Goal: Task Accomplishment & Management: Use online tool/utility

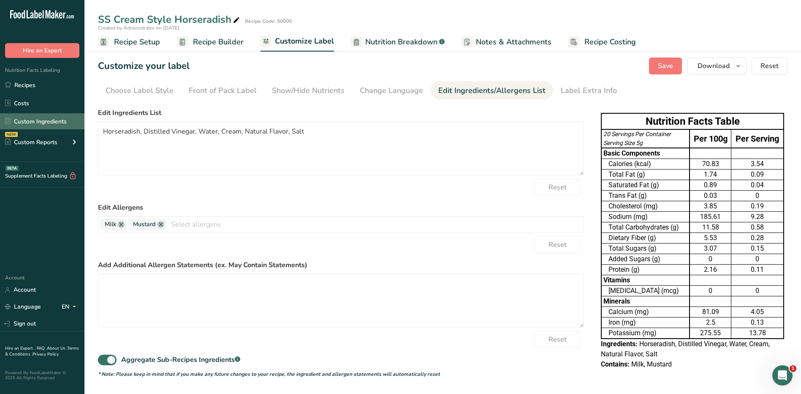
click at [41, 122] on link "Custom Ingredients" at bounding box center [42, 121] width 84 height 16
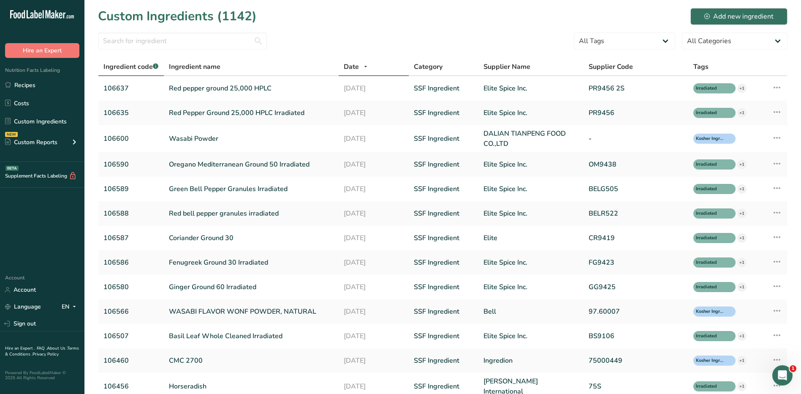
click at [122, 71] on span "Ingredient code .a-a{fill:#347362;}.b-a{fill:#fff;}" at bounding box center [130, 67] width 55 height 10
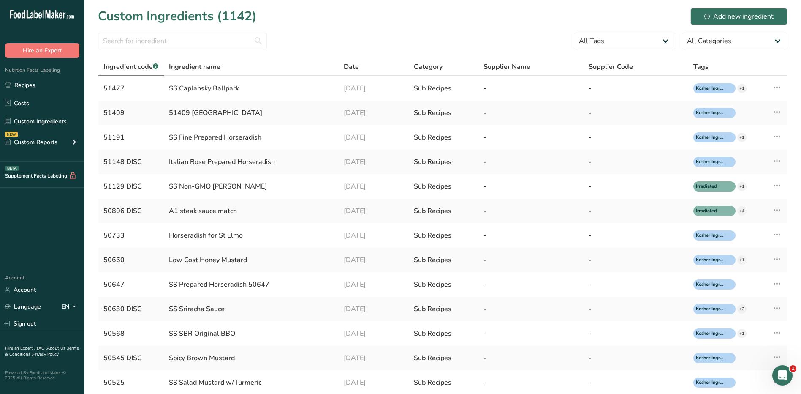
click at [122, 71] on span "Ingredient code .a-a{fill:#347362;}.b-a{fill:#fff;}" at bounding box center [130, 67] width 55 height 10
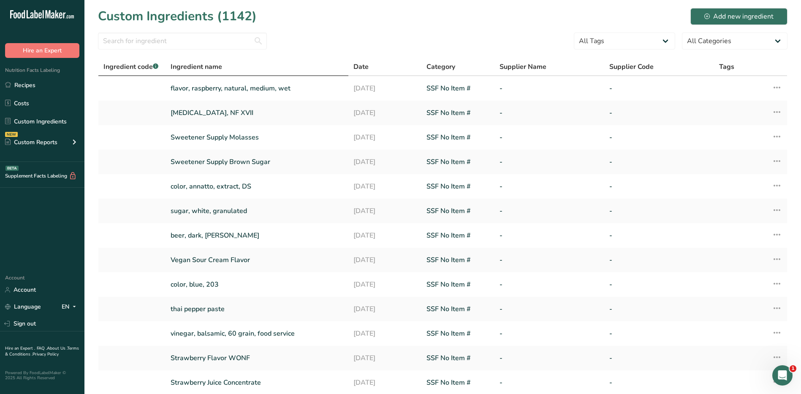
click at [199, 70] on span "Ingredient name" at bounding box center [197, 67] width 52 height 10
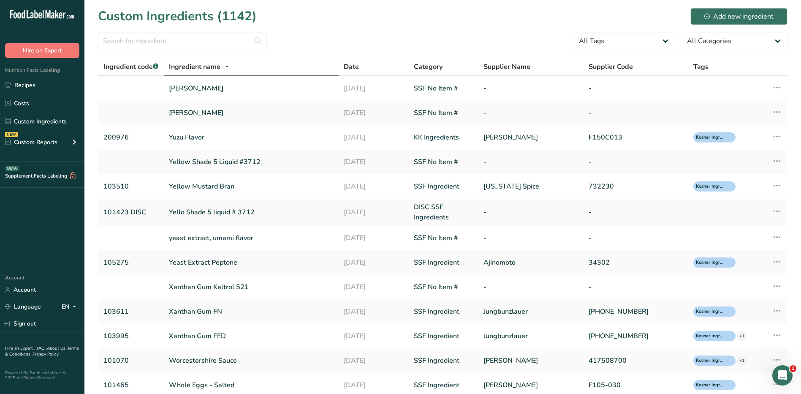
click at [199, 70] on span "Ingredient name" at bounding box center [195, 67] width 52 height 10
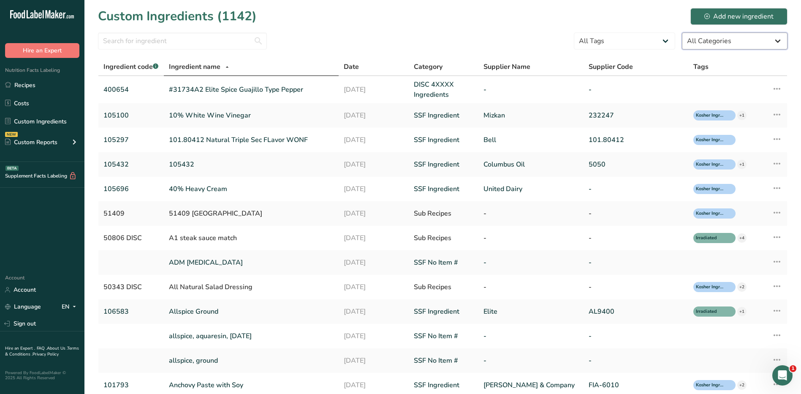
click at [693, 43] on select "All Categories [DEMOGRAPHIC_DATA]/[US_STATE][DEMOGRAPHIC_DATA] Foods Baby Foods…" at bounding box center [735, 41] width 106 height 17
select select "1136"
click at [682, 33] on select "All Categories [DEMOGRAPHIC_DATA]/[US_STATE][DEMOGRAPHIC_DATA] Foods Baby Foods…" at bounding box center [735, 41] width 106 height 17
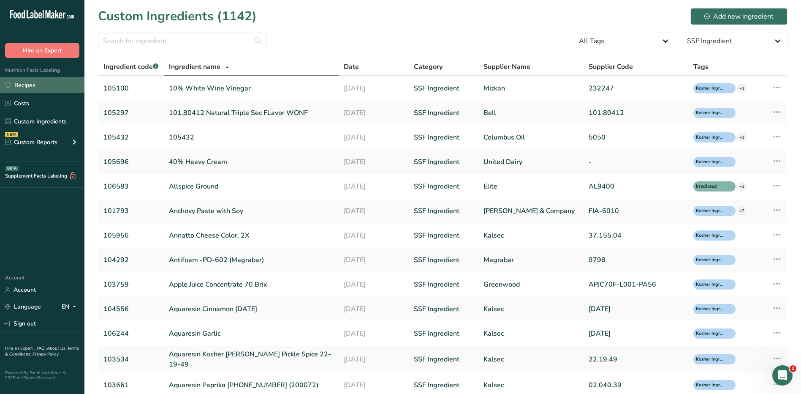
click at [20, 78] on link "Recipes" at bounding box center [42, 85] width 84 height 16
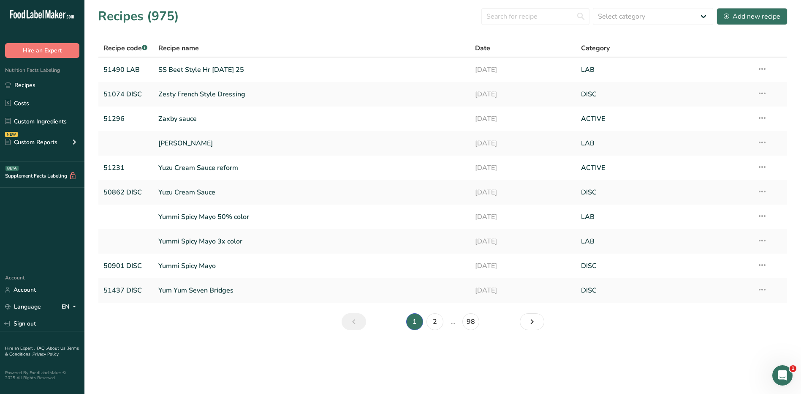
click at [131, 45] on span "Recipe code .a-a{fill:#347362;}.b-a{fill:#fff;}" at bounding box center [125, 47] width 44 height 9
drag, startPoint x: 131, startPoint y: 45, endPoint x: 308, endPoint y: 42, distance: 176.5
drag, startPoint x: 308, startPoint y: 42, endPoint x: 194, endPoint y: 46, distance: 114.1
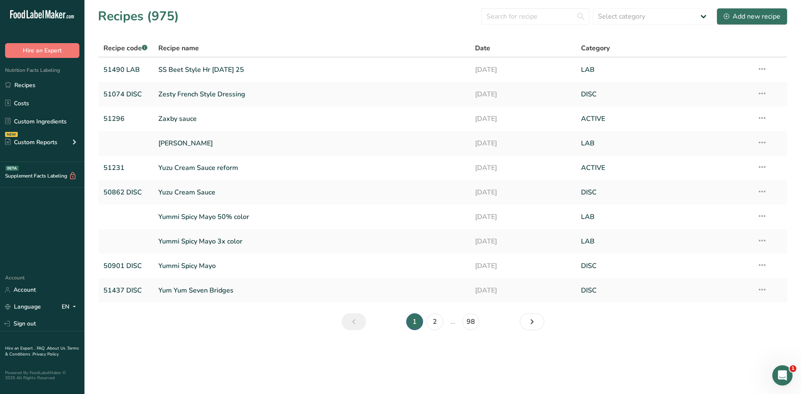
click at [194, 46] on span "Recipe name" at bounding box center [178, 48] width 41 height 10
click at [632, 11] on select "Select category All ACTIVE Baked Goods [GEOGRAPHIC_DATA] Confectionery Cooked M…" at bounding box center [653, 16] width 120 height 17
select select "2573"
click at [593, 8] on select "Select category All ACTIVE Baked Goods [GEOGRAPHIC_DATA] Confectionery Cooked M…" at bounding box center [653, 16] width 120 height 17
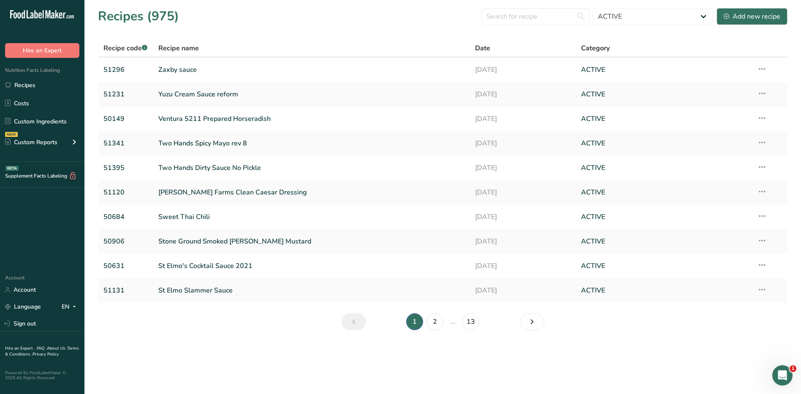
drag, startPoint x: 6, startPoint y: 8, endPoint x: 661, endPoint y: 364, distance: 744.6
click at [661, 364] on main "Recipes (975) All ACTIVE Baked Goods [GEOGRAPHIC_DATA] Confectionery Cooked Mea…" at bounding box center [400, 197] width 801 height 394
click at [783, 369] on icon "Open Intercom Messenger" at bounding box center [781, 374] width 14 height 14
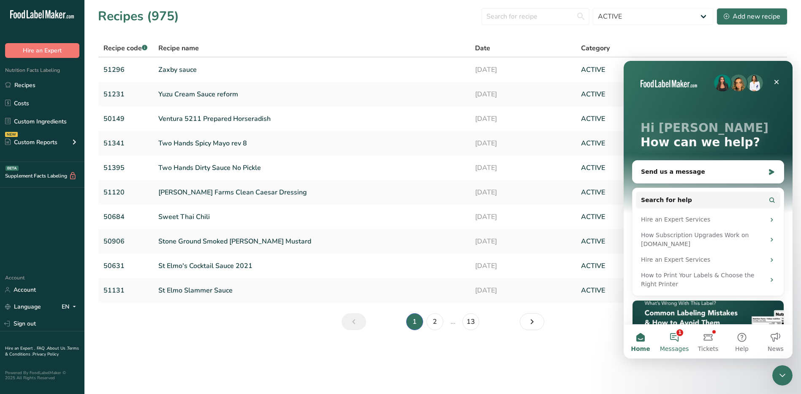
click at [671, 337] on button "1 Messages" at bounding box center [674, 341] width 34 height 34
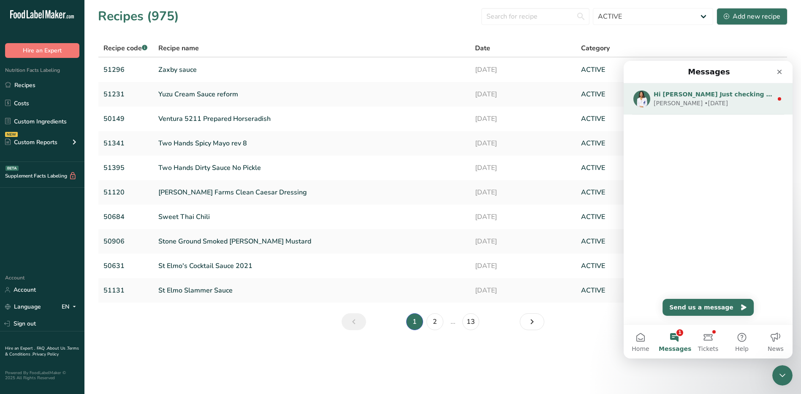
click at [721, 102] on div "Rana • [DATE]" at bounding box center [713, 103] width 119 height 9
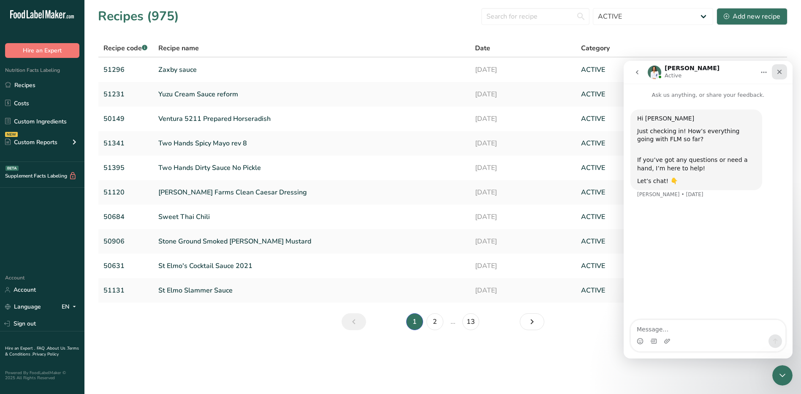
click at [776, 73] on div "Close" at bounding box center [779, 71] width 15 height 15
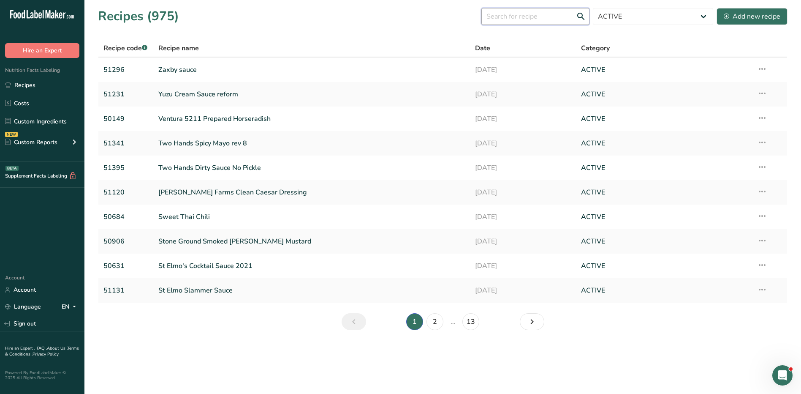
click at [499, 21] on input "text" at bounding box center [535, 16] width 108 height 17
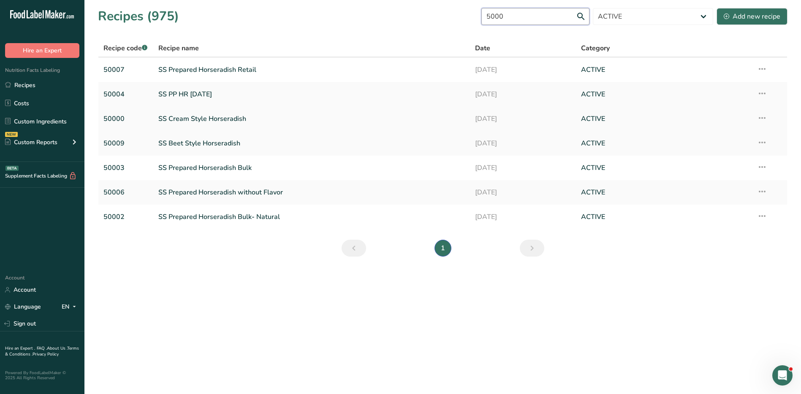
type input "5000"
click at [199, 117] on link "SS Cream Style Horseradish" at bounding box center [311, 119] width 307 height 18
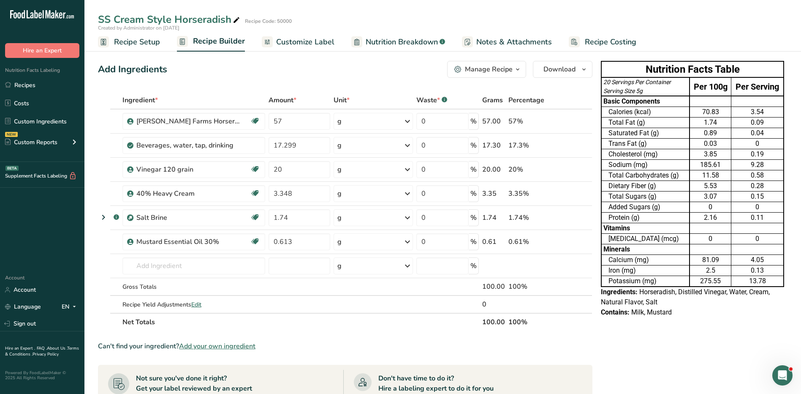
click at [308, 38] on span "Customize Label" at bounding box center [305, 41] width 58 height 11
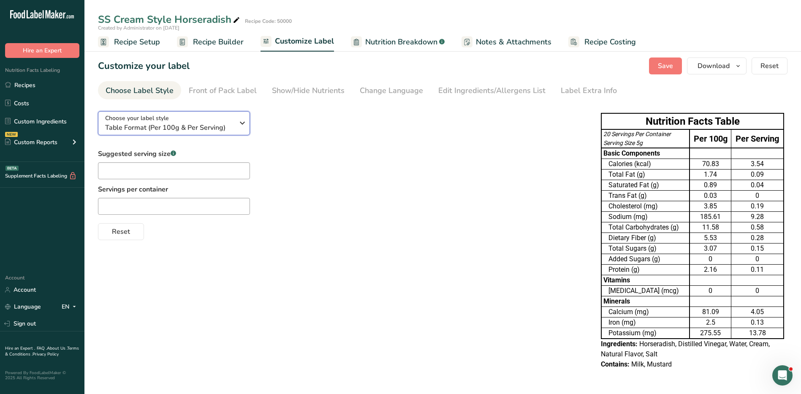
click at [226, 118] on div "Choose your label style Table Format (Per 100g & Per Serving)" at bounding box center [169, 123] width 129 height 19
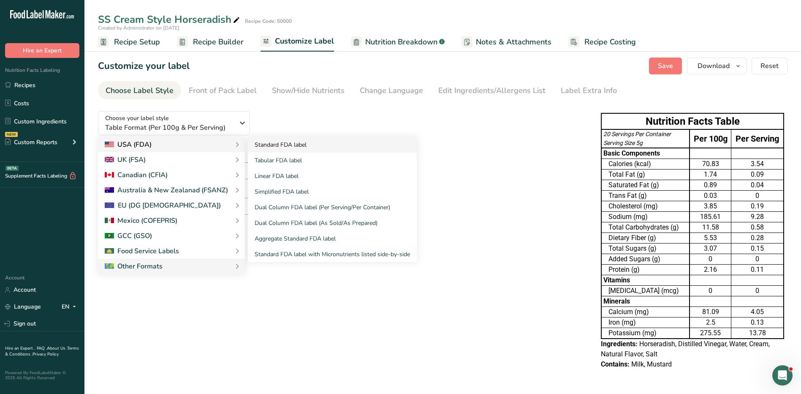
click at [270, 141] on link "Standard FDA label" at bounding box center [332, 145] width 169 height 16
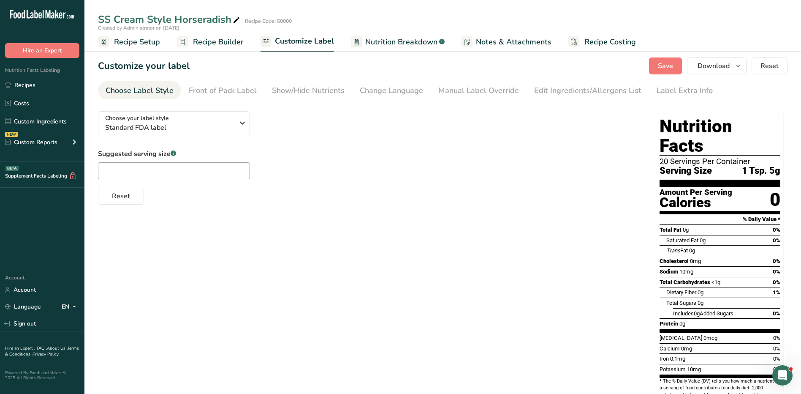
click at [229, 43] on span "Recipe Builder" at bounding box center [218, 41] width 51 height 11
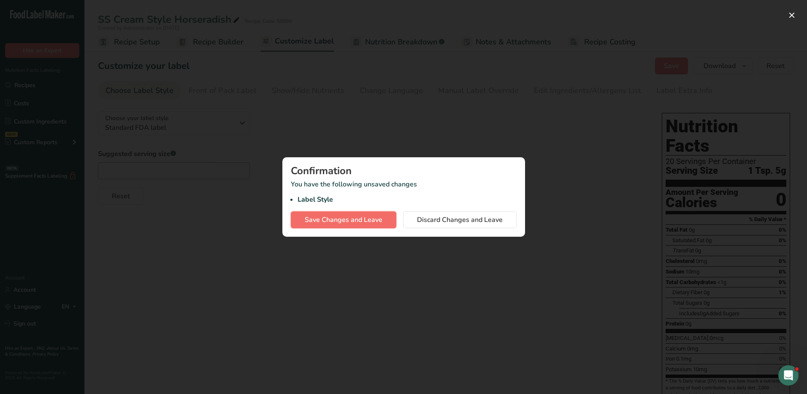
click at [339, 221] on span "Save Changes and Leave" at bounding box center [344, 219] width 78 height 10
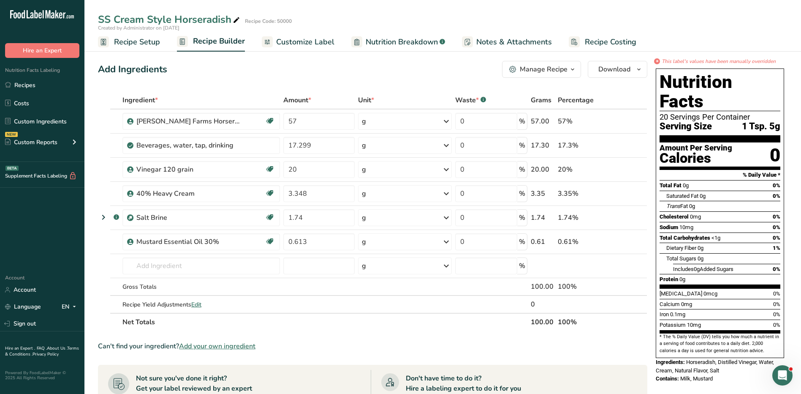
click at [286, 41] on span "Customize Label" at bounding box center [305, 41] width 58 height 11
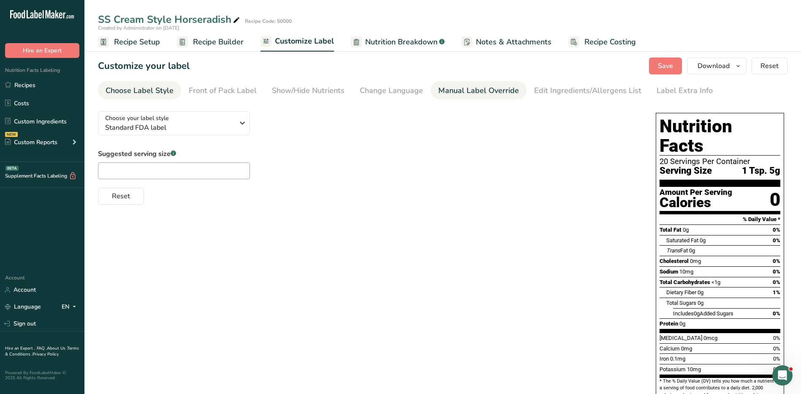
click at [491, 98] on link "Manual Label Override" at bounding box center [478, 90] width 81 height 19
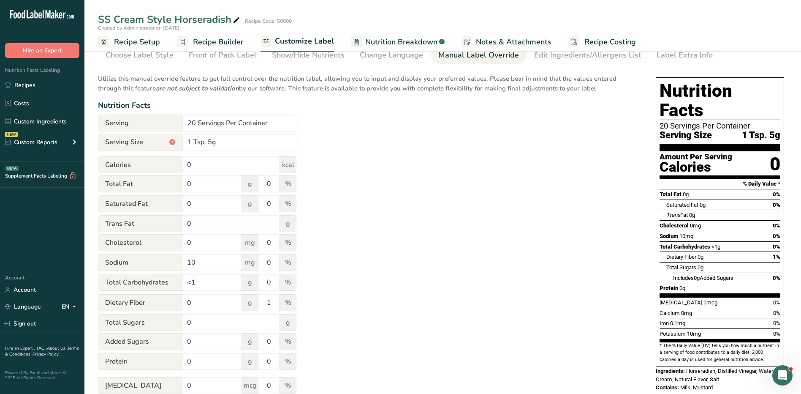
scroll to position [38, 0]
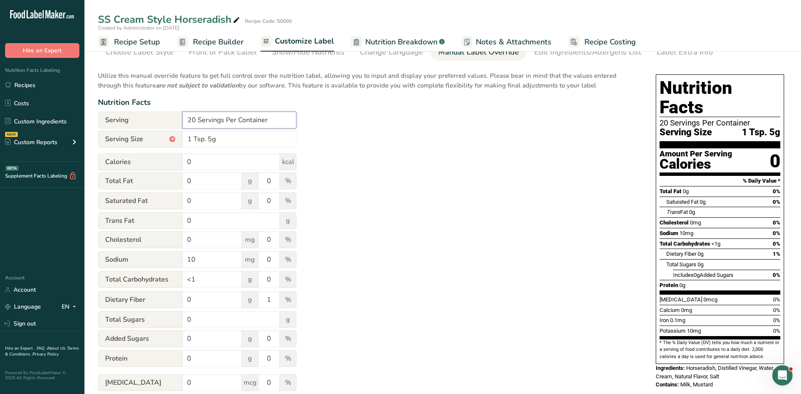
click at [261, 117] on input "20 Servings Per Container" at bounding box center [239, 119] width 114 height 17
drag, startPoint x: 281, startPoint y: 118, endPoint x: 183, endPoint y: 100, distance: 99.5
click at [183, 100] on div "Utilize this manual override feature to get full control over the nutrition lab…" at bounding box center [368, 268] width 541 height 404
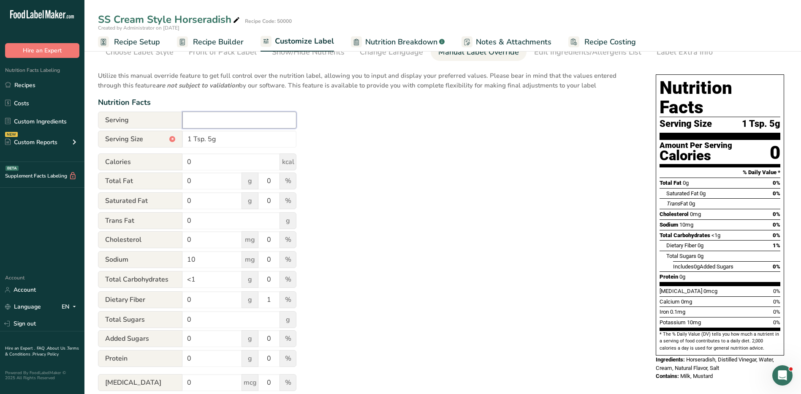
scroll to position [0, 0]
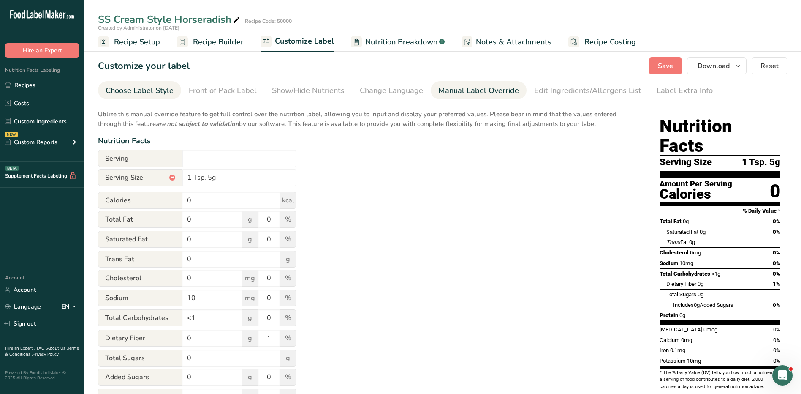
click at [145, 98] on link "Choose Label Style" at bounding box center [140, 90] width 68 height 19
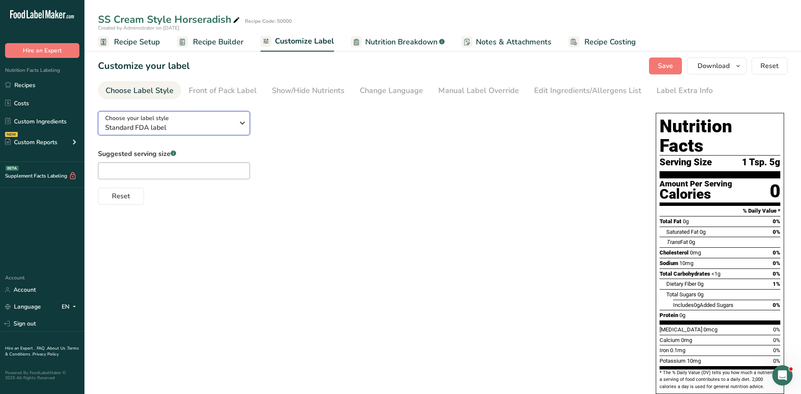
click at [191, 125] on span "Standard FDA label" at bounding box center [169, 127] width 129 height 10
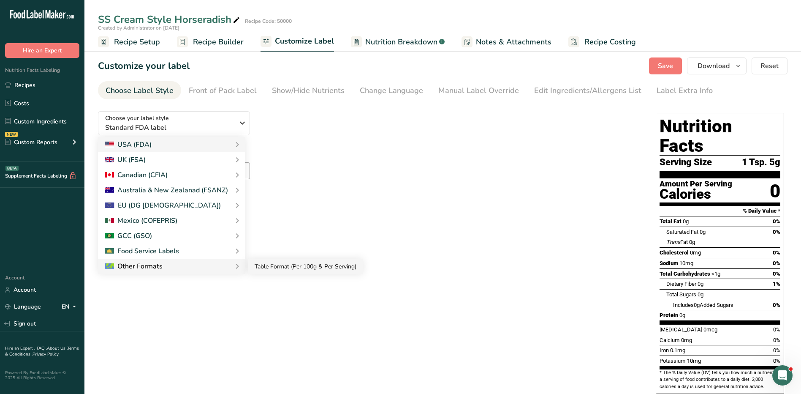
click at [272, 266] on link "Table Format (Per 100g & Per Serving)" at bounding box center [305, 266] width 115 height 16
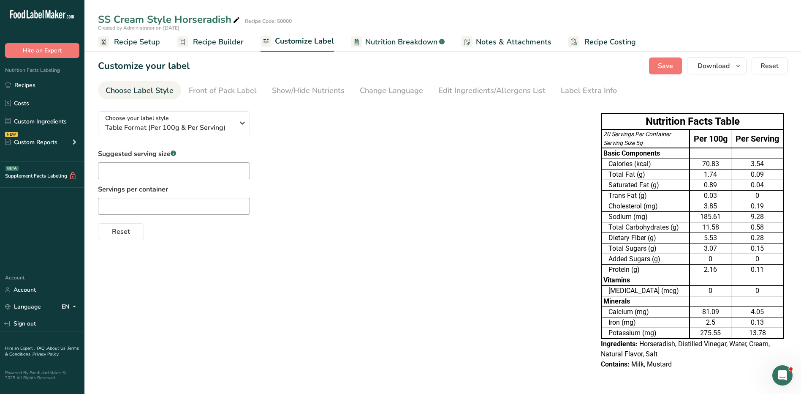
click at [205, 44] on span "Recipe Builder" at bounding box center [218, 41] width 51 height 11
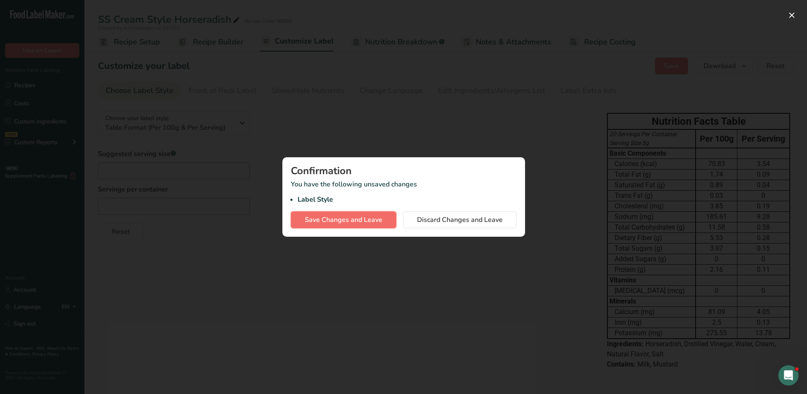
click at [338, 225] on button "Save Changes and Leave" at bounding box center [344, 219] width 106 height 17
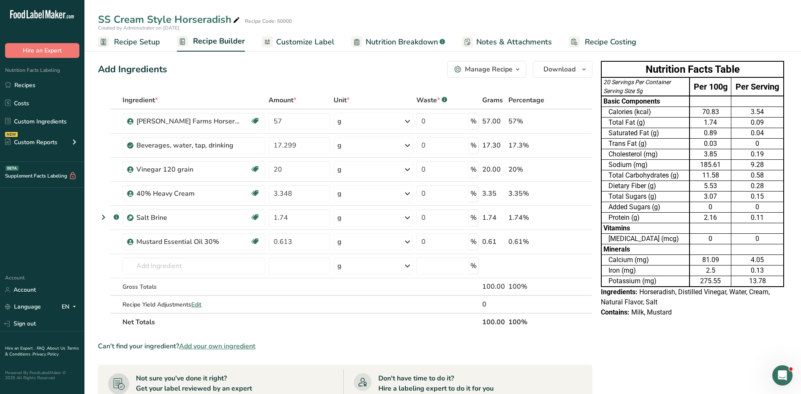
click at [343, 103] on span "Unit *" at bounding box center [342, 100] width 16 height 10
drag, startPoint x: 343, startPoint y: 103, endPoint x: 282, endPoint y: 98, distance: 61.4
click at [282, 98] on span "Amount *" at bounding box center [283, 100] width 28 height 10
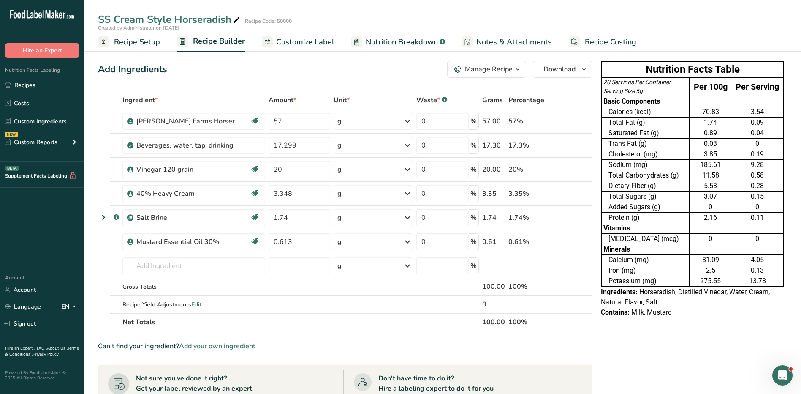
click at [282, 98] on span "Amount *" at bounding box center [283, 100] width 28 height 10
drag, startPoint x: 282, startPoint y: 98, endPoint x: 256, endPoint y: 72, distance: 36.7
click at [256, 72] on div "Add Ingredients Manage Recipe Delete Recipe Duplicate Recipe Scale Recipe Save …" at bounding box center [345, 69] width 494 height 17
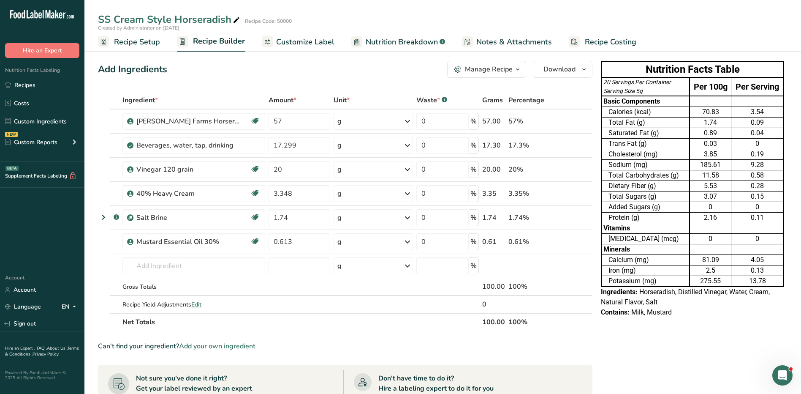
click at [148, 97] on span "Ingredient *" at bounding box center [139, 100] width 35 height 10
drag, startPoint x: 148, startPoint y: 97, endPoint x: 220, endPoint y: 79, distance: 74.0
click at [220, 79] on div "Add Ingredients Manage Recipe Delete Recipe Duplicate Recipe Scale Recipe Save …" at bounding box center [347, 343] width 499 height 572
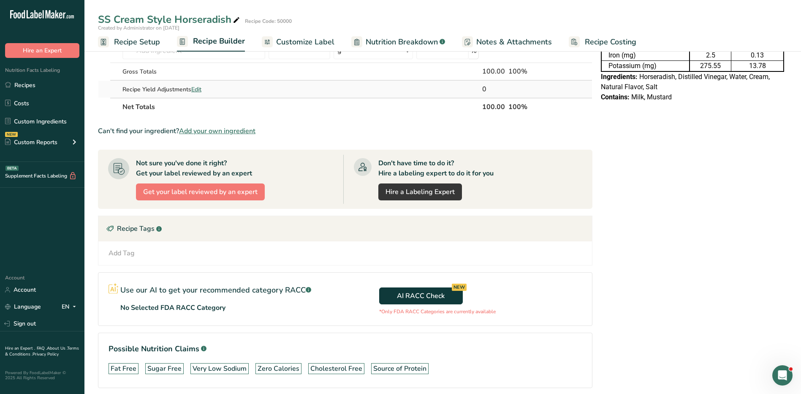
scroll to position [250, 0]
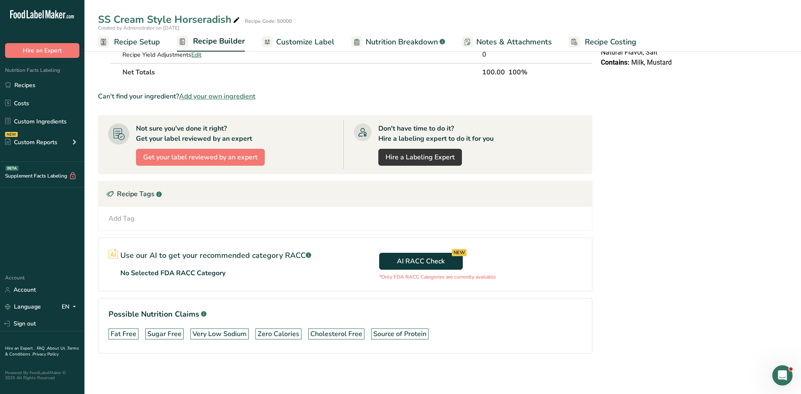
click at [135, 44] on span "Recipe Setup" at bounding box center [137, 41] width 46 height 11
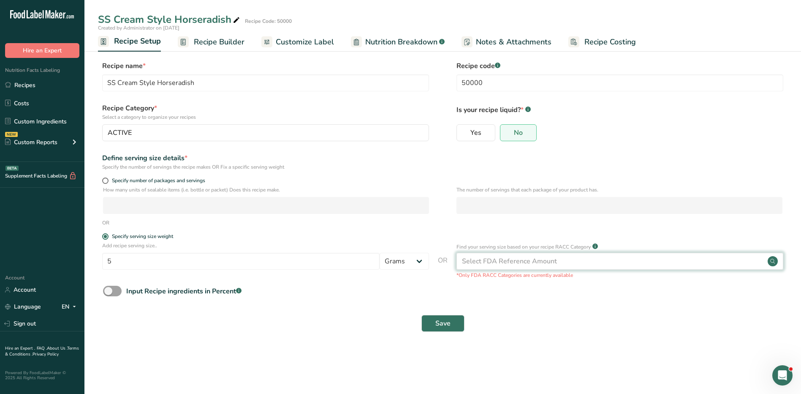
click at [504, 261] on div "Select FDA Reference Amount" at bounding box center [509, 261] width 95 height 10
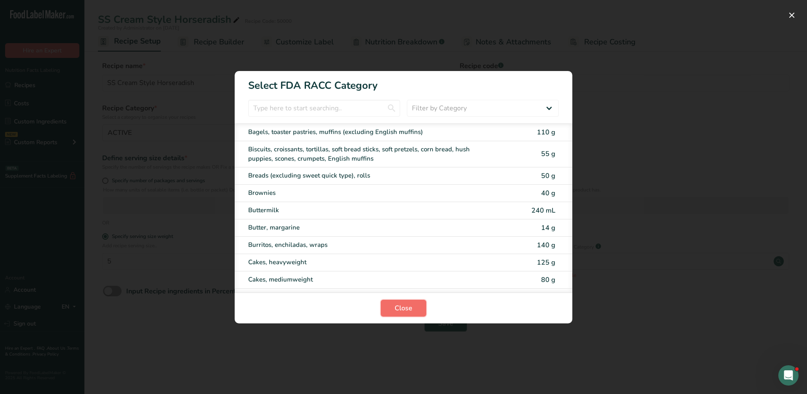
click at [415, 312] on button "Close" at bounding box center [404, 307] width 46 height 17
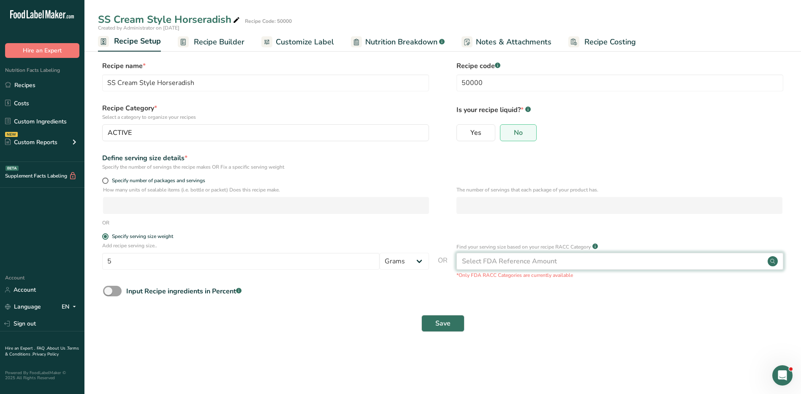
click at [509, 254] on div "Select FDA Reference Amount" at bounding box center [619, 260] width 327 height 17
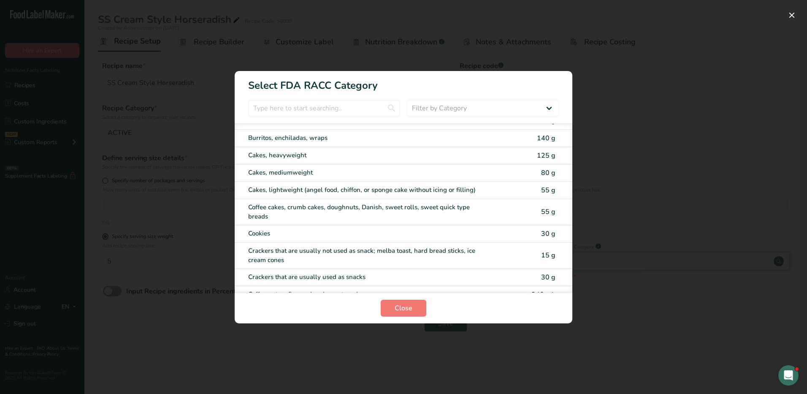
scroll to position [108, 0]
click at [491, 104] on select "Filter by Category All Bakery products [GEOGRAPHIC_DATA] Cereals and other grai…" at bounding box center [483, 108] width 152 height 17
select select "22"
click at [407, 100] on select "Filter by Category All Bakery products [GEOGRAPHIC_DATA] Cereals and other grai…" at bounding box center [483, 108] width 152 height 17
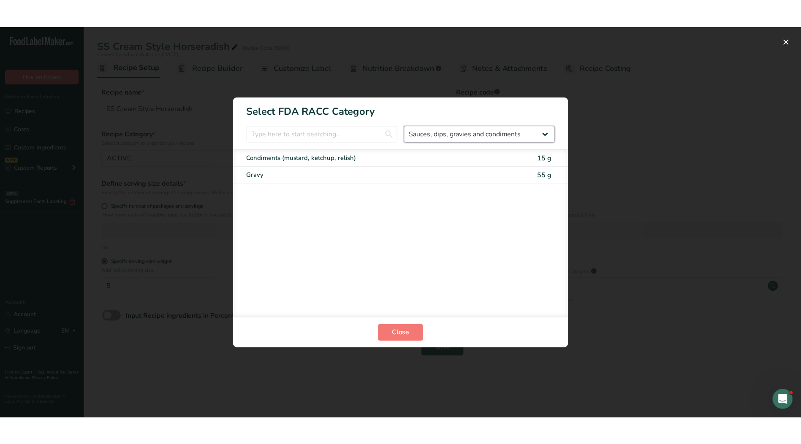
scroll to position [0, 0]
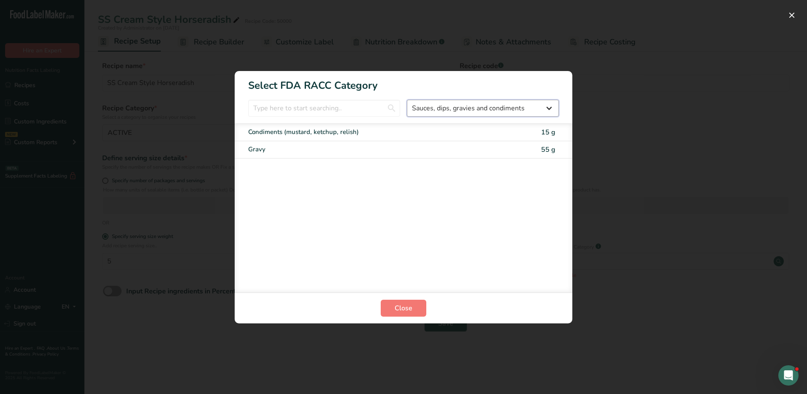
click at [448, 109] on select "All Bakery products [GEOGRAPHIC_DATA] Cereals and other grain products Dairy pr…" at bounding box center [483, 108] width 152 height 17
select select "RACC Category Selection Modal"
click at [407, 100] on select "All Bakery products [GEOGRAPHIC_DATA] Cereals and other grain products Dairy pr…" at bounding box center [483, 108] width 152 height 17
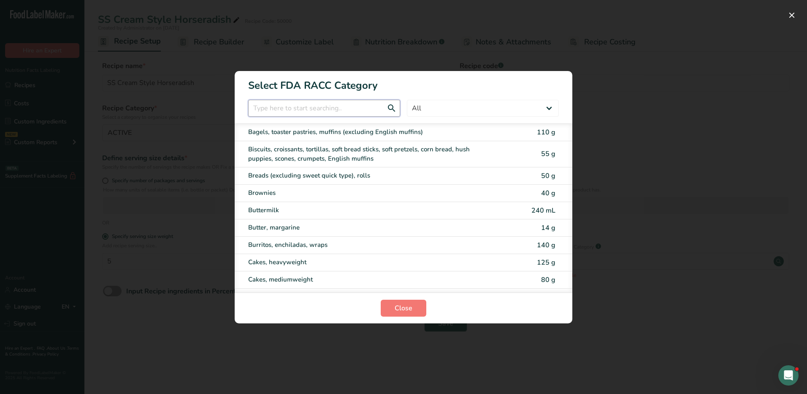
click at [338, 108] on input "RACC Category Selection Modal" at bounding box center [324, 108] width 152 height 17
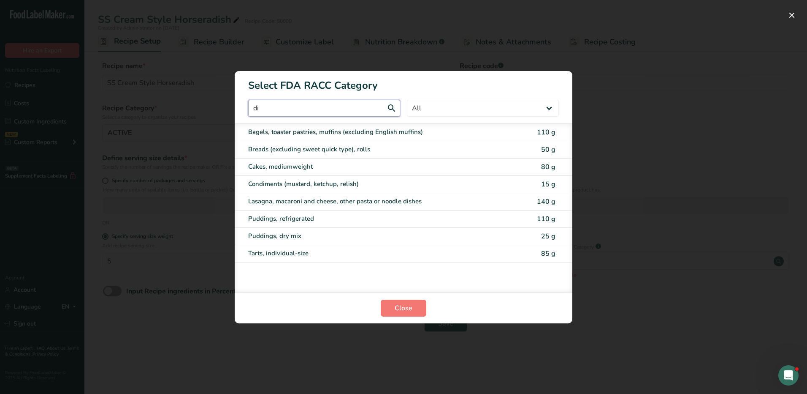
type input "d"
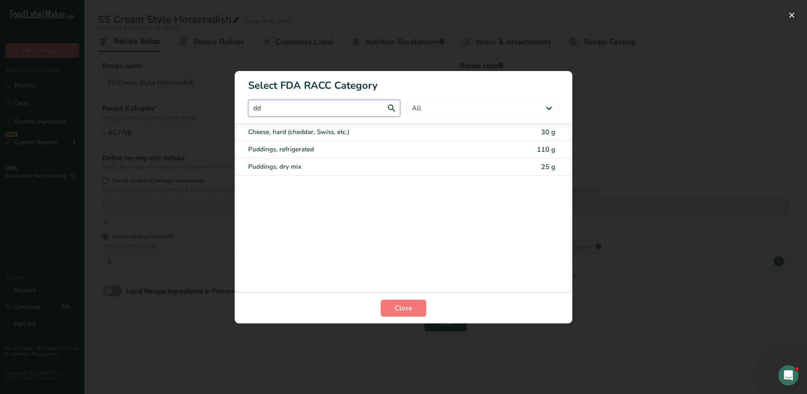
type input "d"
type input "dre"
click at [437, 105] on select "All Bakery products [GEOGRAPHIC_DATA] Cereals and other grain products Dairy pr…" at bounding box center [483, 108] width 152 height 17
click at [309, 183] on div "Salad dressings, mayonnaise, sandwich spreads 30 g" at bounding box center [404, 207] width 338 height 169
click at [491, 111] on select "All Bakery products [GEOGRAPHIC_DATA] Cereals and other grain products Dairy pr…" at bounding box center [483, 108] width 152 height 17
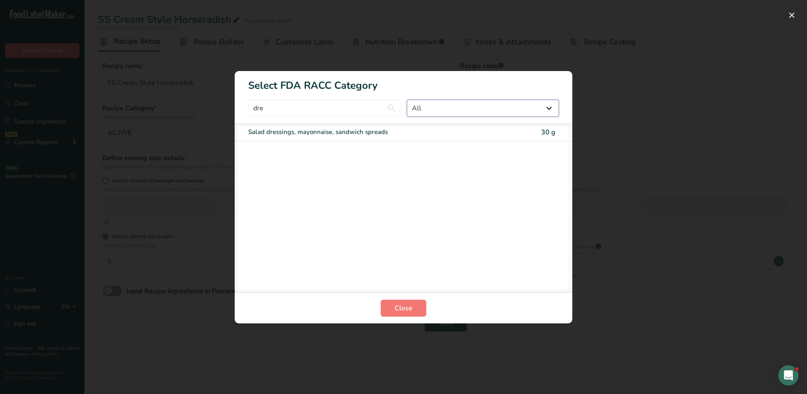
select select "17"
click at [407, 100] on select "All Bakery products [GEOGRAPHIC_DATA] Cereals and other grain products Dairy pr…" at bounding box center [483, 108] width 152 height 17
click at [301, 114] on input "dre" at bounding box center [324, 108] width 152 height 17
type input "d"
click at [389, 301] on button "Close" at bounding box center [404, 307] width 46 height 17
